Goal: Task Accomplishment & Management: Manage account settings

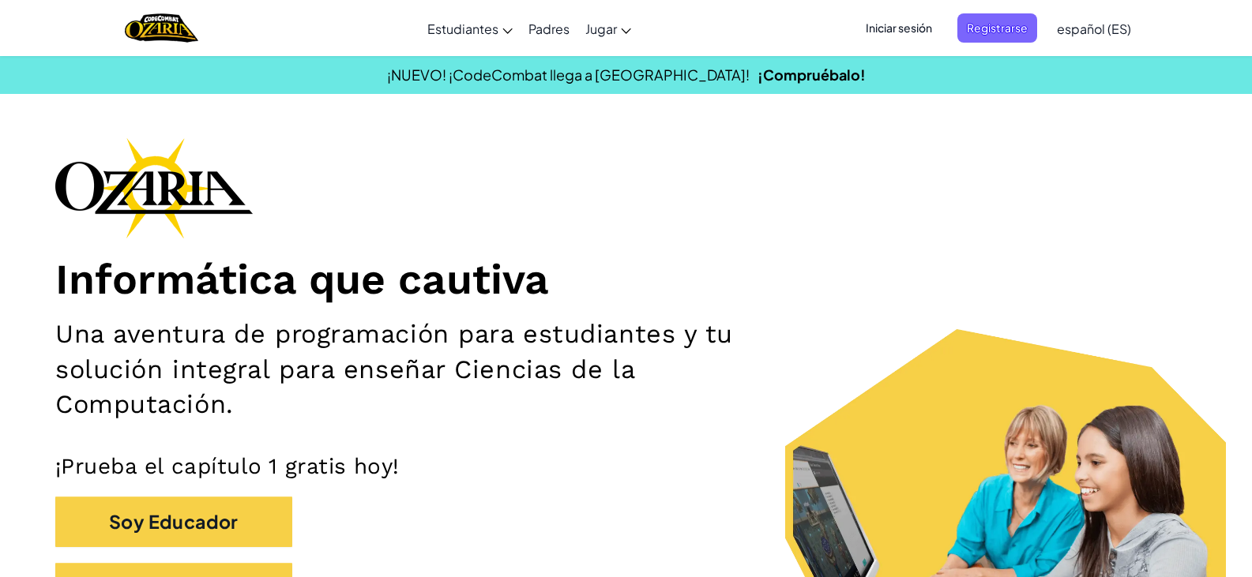
click at [916, 25] on span "Iniciar sesión" at bounding box center [898, 27] width 85 height 29
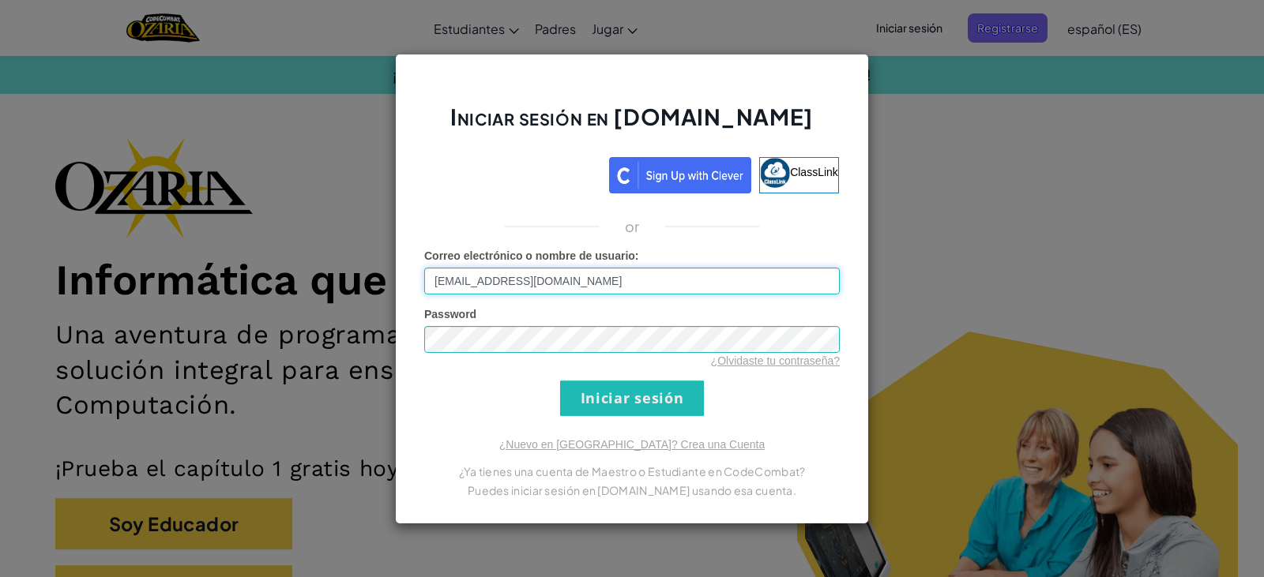
type input "[EMAIL_ADDRESS][DOMAIN_NAME]"
click at [615, 410] on input "Iniciar sesión" at bounding box center [632, 399] width 144 height 36
